Goal: Submit feedback/report problem

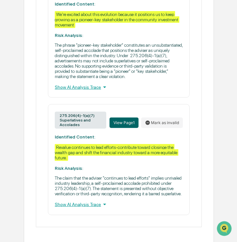
scroll to position [386, 0]
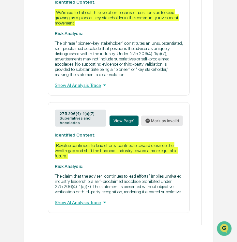
click at [158, 116] on button "Mark as invalid" at bounding box center [162, 120] width 42 height 10
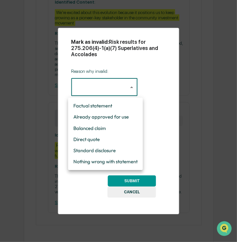
scroll to position [383, 0]
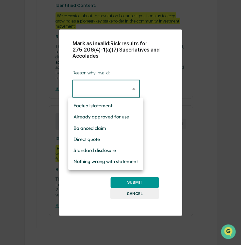
click at [103, 159] on li "Nothing wrong with statement" at bounding box center [105, 161] width 75 height 11
type input "**********"
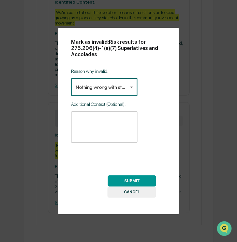
click at [96, 117] on textarea at bounding box center [104, 127] width 57 height 21
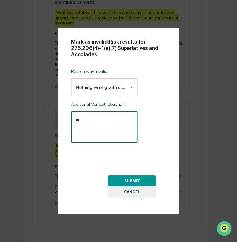
type textarea "*"
type textarea "**********"
click at [142, 182] on button "SUBMIT" at bounding box center [132, 180] width 48 height 11
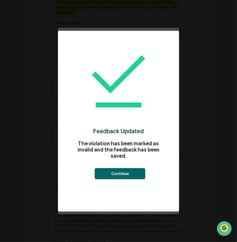
click at [118, 168] on button "Continue" at bounding box center [120, 173] width 51 height 11
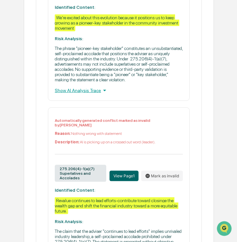
scroll to position [302, 0]
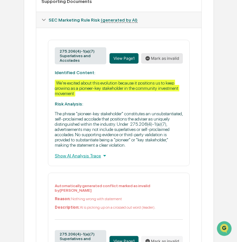
click at [155, 63] on button "Mark as invalid" at bounding box center [162, 58] width 42 height 10
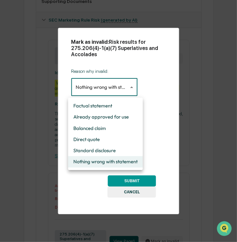
click at [118, 89] on body "Calendar Manage Tasks Reviews Approval Management Company People, Data, Setting…" at bounding box center [118, 30] width 237 height 664
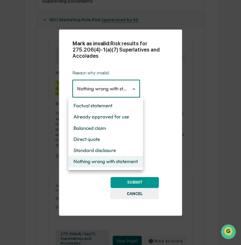
click at [102, 140] on li "Direct quote" at bounding box center [105, 139] width 75 height 11
type input "**********"
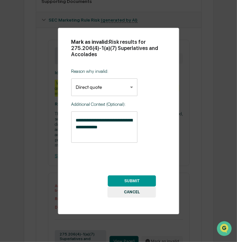
click at [127, 192] on button "CANCEL" at bounding box center [132, 191] width 49 height 11
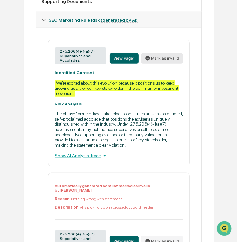
click at [168, 62] on button "Mark as invalid" at bounding box center [162, 58] width 42 height 10
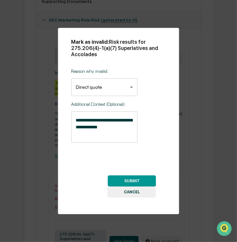
click at [127, 89] on body "Calendar Manage Tasks Reviews Approval Management Company People, Data, Setting…" at bounding box center [118, 30] width 237 height 664
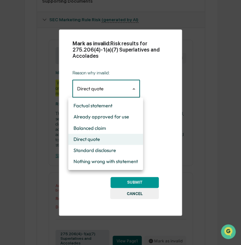
click at [112, 106] on li "Factual statement" at bounding box center [105, 105] width 75 height 11
type input "**********"
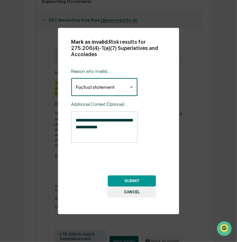
click at [101, 125] on textarea "**********" at bounding box center [104, 127] width 57 height 21
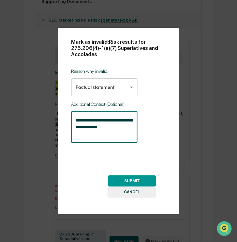
click at [117, 129] on textarea "**********" at bounding box center [104, 127] width 57 height 21
click at [106, 127] on textarea "**********" at bounding box center [104, 127] width 57 height 21
click at [117, 128] on textarea "**********" at bounding box center [104, 127] width 57 height 21
type textarea "**********"
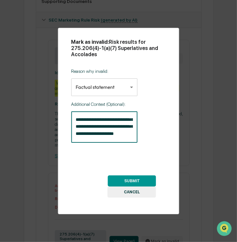
click at [134, 180] on button "SUBMIT" at bounding box center [132, 180] width 48 height 11
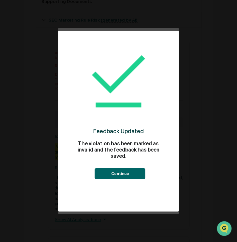
click at [116, 168] on button "Continue" at bounding box center [120, 173] width 51 height 11
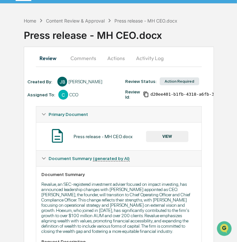
scroll to position [0, 0]
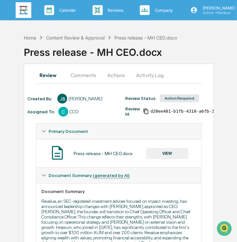
click at [121, 76] on button "Actions" at bounding box center [115, 75] width 29 height 16
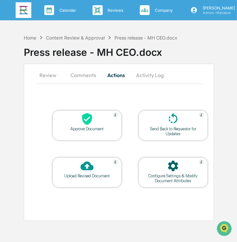
click at [86, 123] on icon at bounding box center [87, 119] width 10 height 12
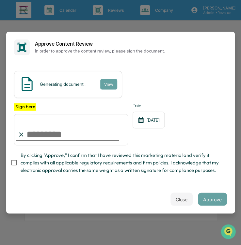
click at [75, 132] on input "Sign here" at bounding box center [71, 129] width 114 height 31
type input "**********"
click at [29, 168] on span "By clicking "Approve," I confirm that I have reviewed this marketing material a…" at bounding box center [121, 163] width 201 height 22
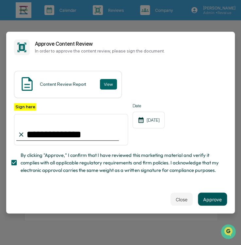
click at [212, 200] on button "Approve" at bounding box center [212, 198] width 29 height 13
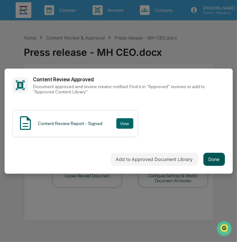
click at [222, 156] on button "Done" at bounding box center [214, 159] width 22 height 13
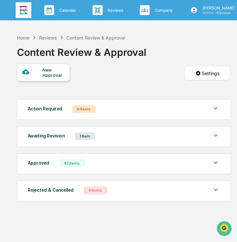
click at [28, 11] on img at bounding box center [24, 10] width 16 height 16
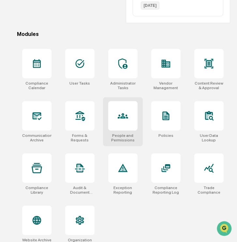
scroll to position [202, 0]
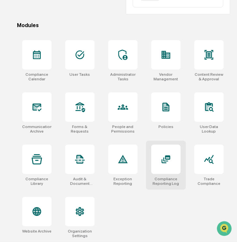
click at [167, 171] on div at bounding box center [165, 158] width 29 height 29
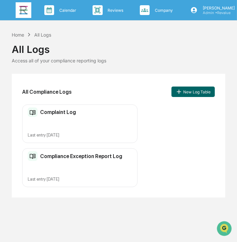
click at [98, 115] on div "Complaint Log" at bounding box center [80, 112] width 104 height 10
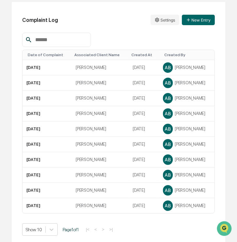
scroll to position [75, 0]
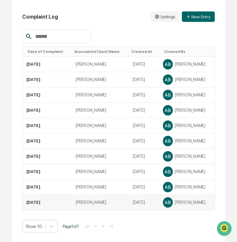
click at [74, 201] on td "Brita Mackey" at bounding box center [100, 202] width 57 height 15
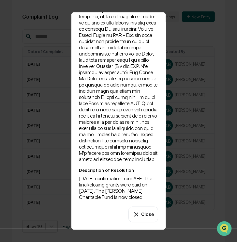
scroll to position [439, 0]
click at [222, 163] on div "Complaint Log Date of Complaint 11/13/25 Associated Client Name Brita Mackey De…" at bounding box center [118, 121] width 237 height 242
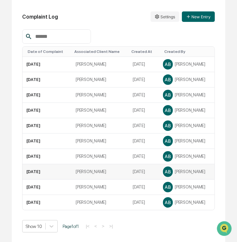
click at [85, 170] on td "Margot Seigle" at bounding box center [100, 171] width 57 height 15
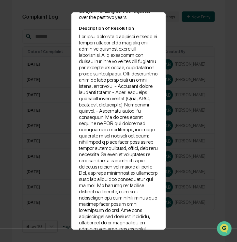
scroll to position [151, 0]
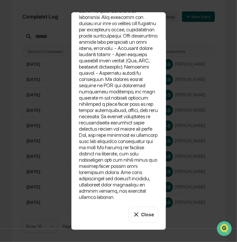
click at [226, 169] on div "Complaint Log Date of Complaint 8/20/24 Associated Client Name Margot Seigle De…" at bounding box center [118, 121] width 237 height 242
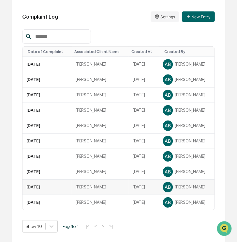
click at [74, 186] on td "Sherrie Brindley" at bounding box center [100, 186] width 57 height 15
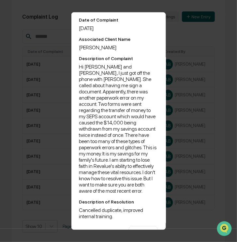
scroll to position [51, 0]
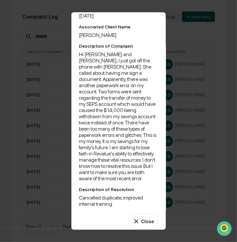
click at [206, 175] on div "Complaint Log Date of Complaint 8/7/23 Associated Client Name Sherrie Brindley …" at bounding box center [118, 121] width 237 height 242
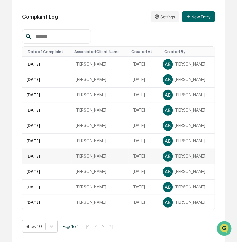
click at [91, 156] on td "Lauren Tatarsky" at bounding box center [100, 156] width 57 height 15
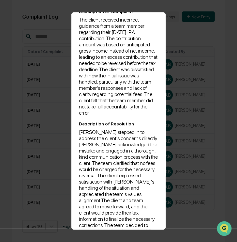
scroll to position [151, 0]
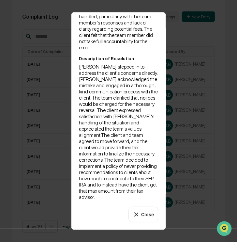
click at [199, 164] on div "Complaint Log Date of Complaint 2/11/23 Associated Client Name Lauren Tatarsky …" at bounding box center [118, 121] width 237 height 242
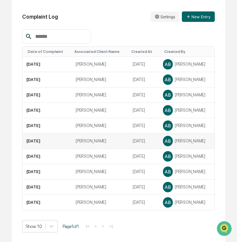
click at [87, 140] on td "Megan Rodgers" at bounding box center [100, 140] width 57 height 15
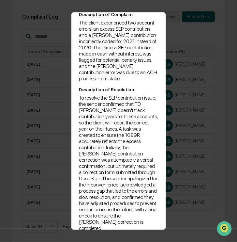
scroll to position [107, 0]
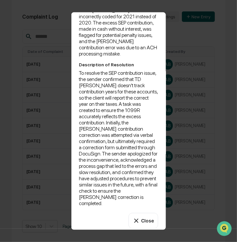
click at [210, 160] on div "Complaint Log Date of Complaint 8/11/21 Associated Client Name Megan Rodgers De…" at bounding box center [118, 121] width 237 height 242
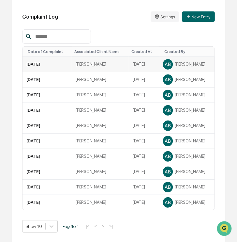
click at [96, 65] on td "Liz Aeschlimann" at bounding box center [100, 64] width 57 height 15
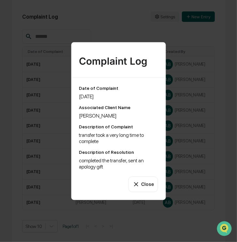
click at [196, 161] on div "Complaint Log Date of Complaint 9/9/24 Associated Client Name Liz Aeschlimann D…" at bounding box center [118, 121] width 237 height 242
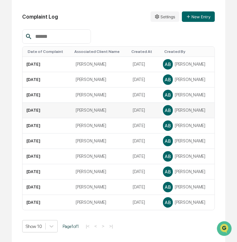
click at [72, 109] on td "Lindsay Cashman" at bounding box center [100, 110] width 57 height 15
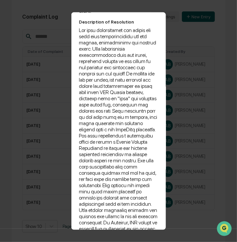
scroll to position [167, 0]
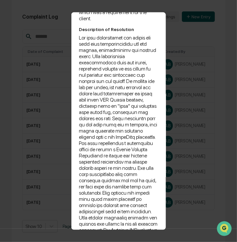
click at [190, 144] on div "Complaint Log Date of Complaint 12/31/24 Associated Client Name Lindsay Cashman…" at bounding box center [118, 121] width 237 height 242
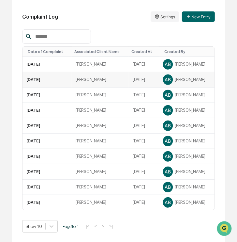
click at [101, 78] on td "Kinsey Olney-Bell" at bounding box center [100, 79] width 57 height 15
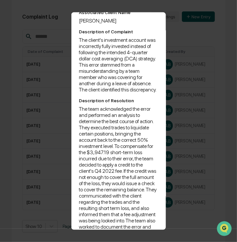
scroll to position [120, 0]
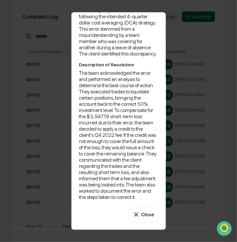
click at [203, 142] on div "Complaint Log Date of Complaint 7/11/22 Associated Client Name Kinsey Olney-Bel…" at bounding box center [118, 121] width 237 height 242
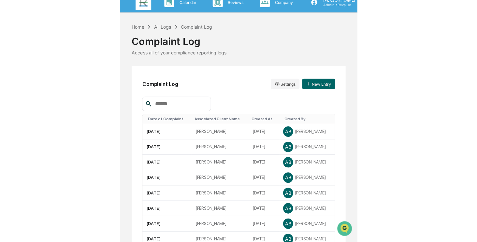
scroll to position [0, 0]
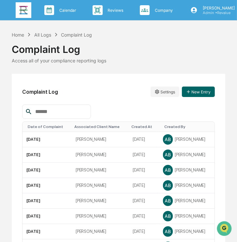
click at [23, 9] on img at bounding box center [24, 10] width 16 height 16
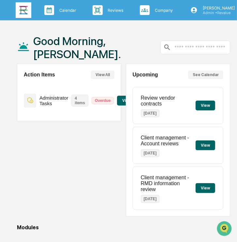
click at [21, 10] on img at bounding box center [24, 10] width 16 height 16
